Goal: Entertainment & Leisure: Consume media (video, audio)

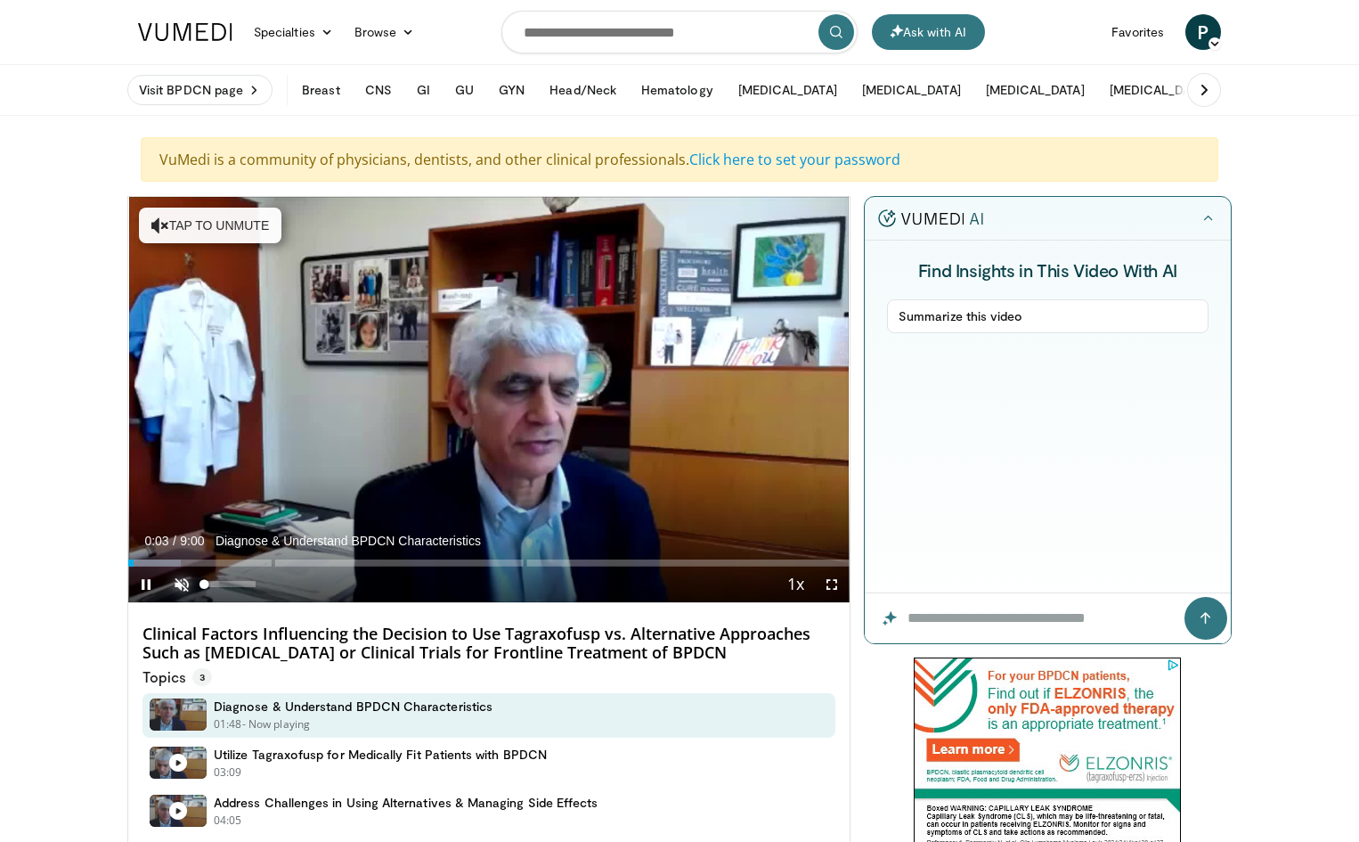
click at [186, 586] on span "Video Player" at bounding box center [182, 584] width 36 height 36
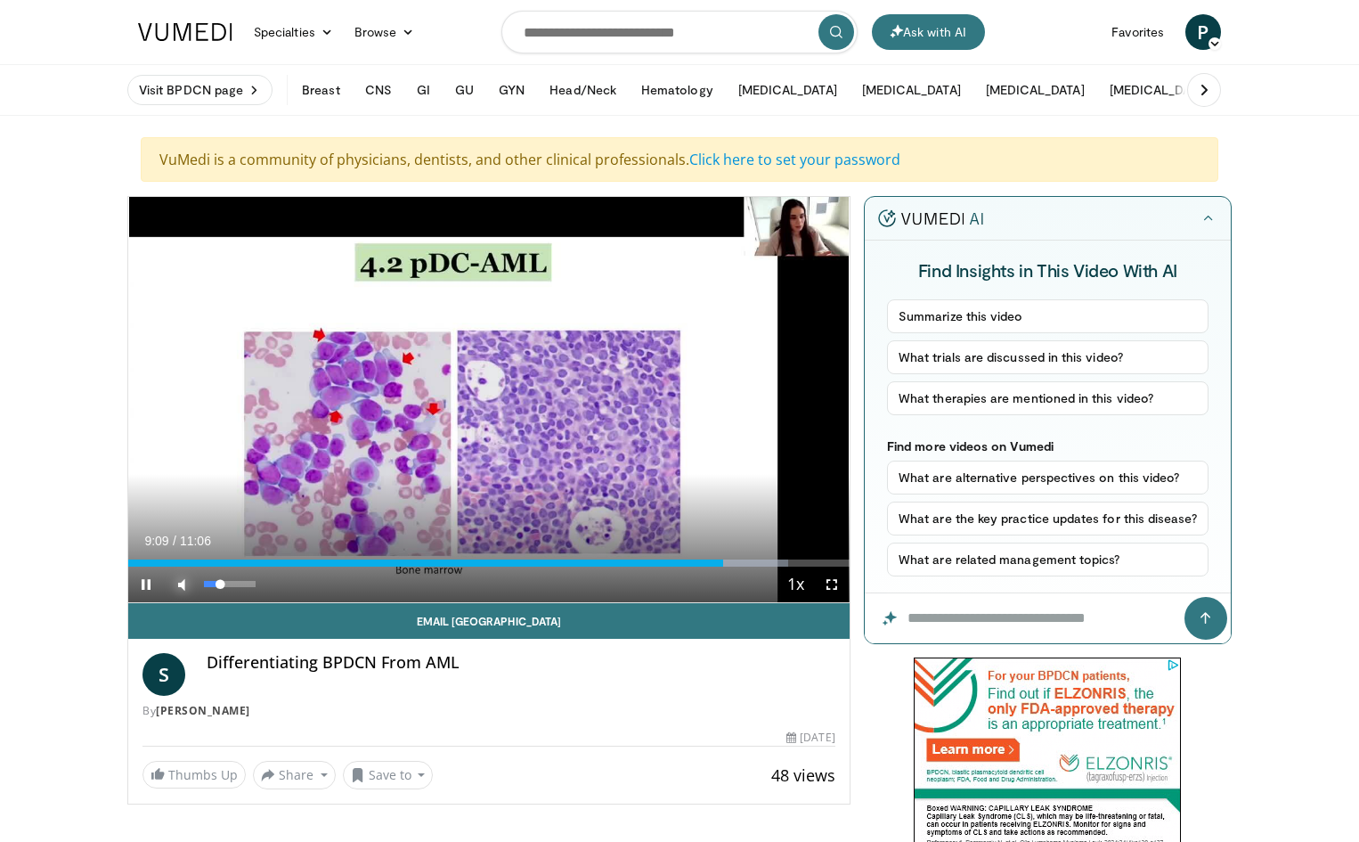
click at [185, 590] on span "Video Player" at bounding box center [182, 584] width 36 height 36
